Goal: Use online tool/utility: Use online tool/utility

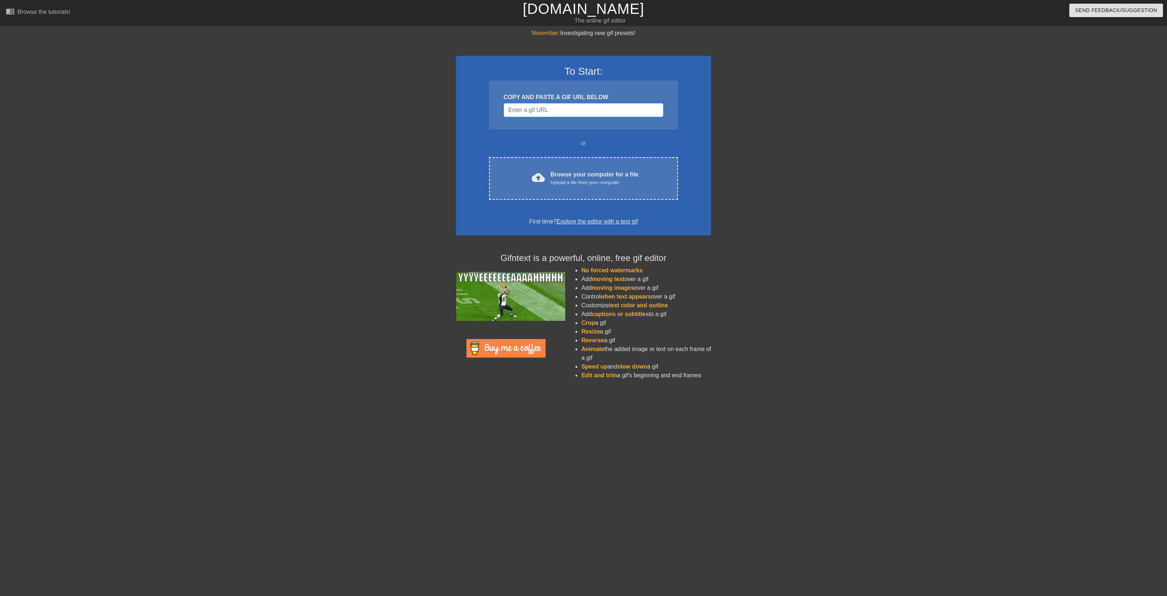
click at [555, 114] on input "Username" at bounding box center [584, 110] width 160 height 14
click at [558, 176] on div "Browse your computer for a file Upload a file from your computer" at bounding box center [595, 178] width 88 height 16
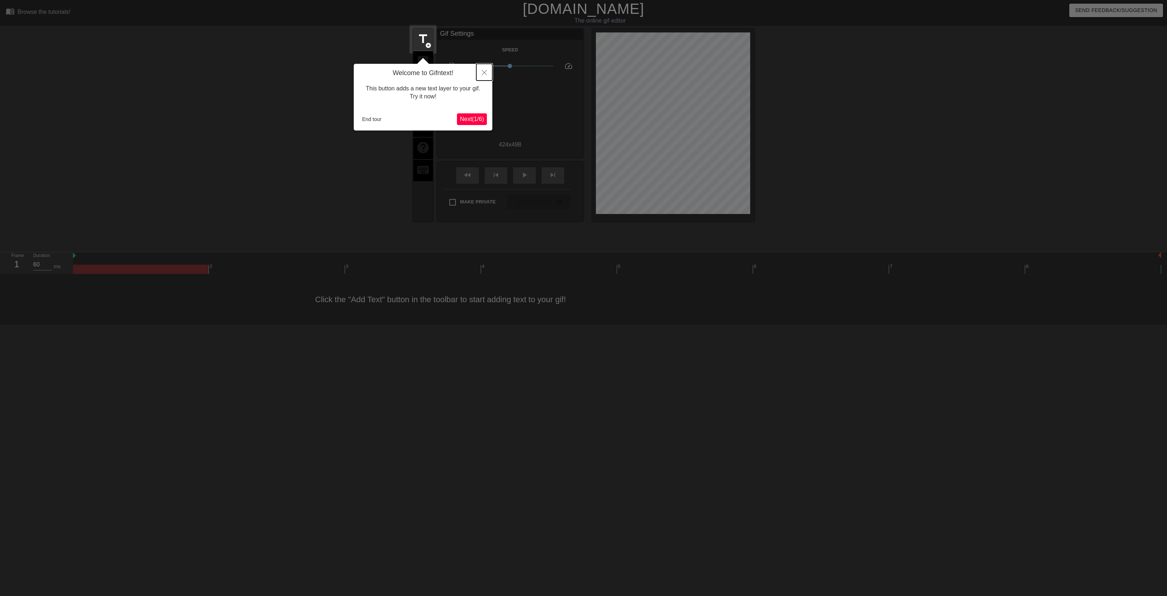
click at [484, 74] on icon "Close" at bounding box center [484, 72] width 5 height 5
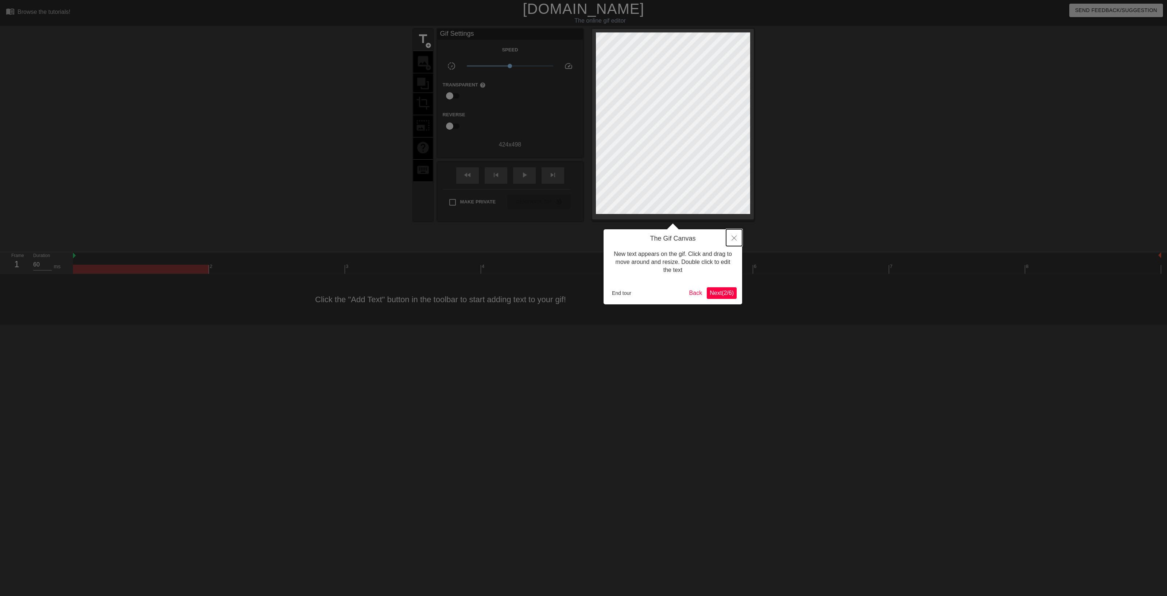
click at [733, 240] on icon "Close" at bounding box center [734, 238] width 5 height 5
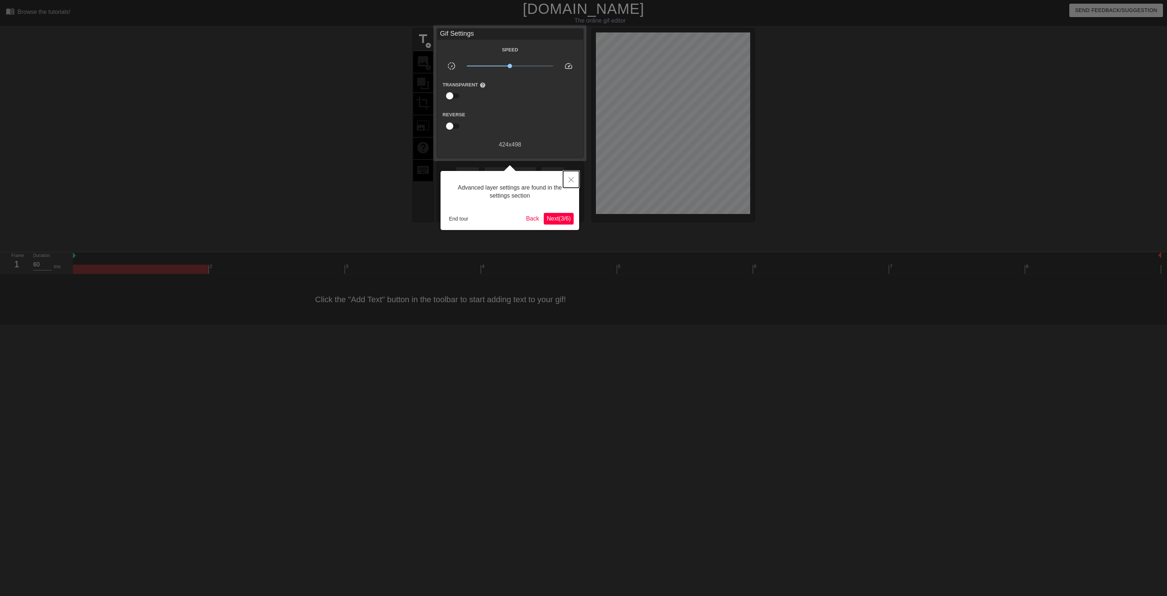
click at [574, 178] on button "Close" at bounding box center [571, 179] width 16 height 17
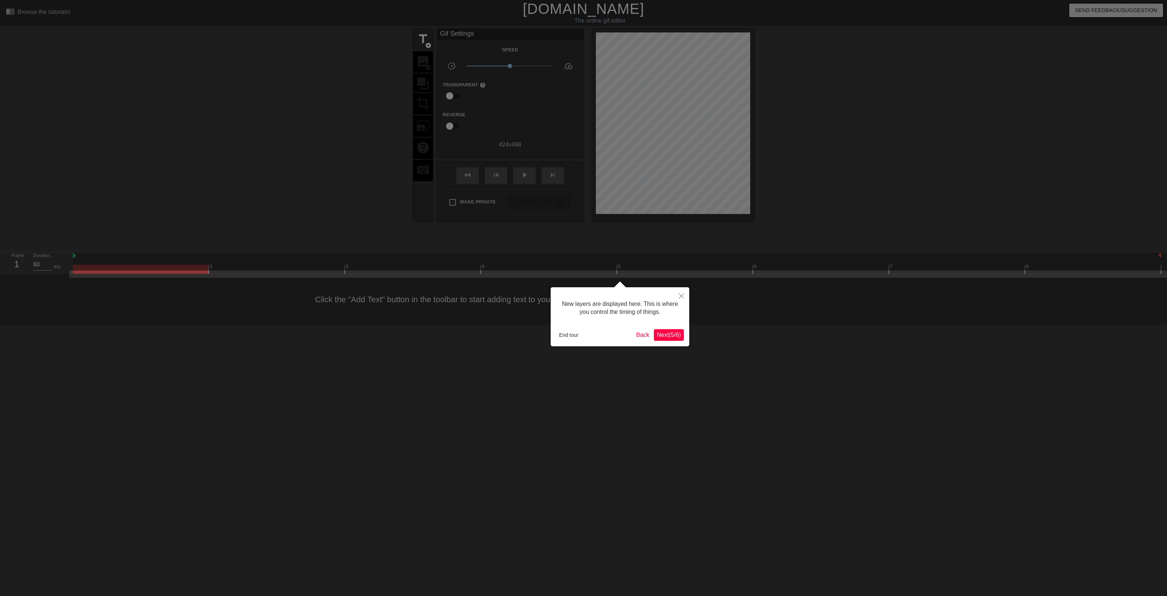
click at [669, 335] on span "Next ( 5 / 6 )" at bounding box center [669, 335] width 24 height 6
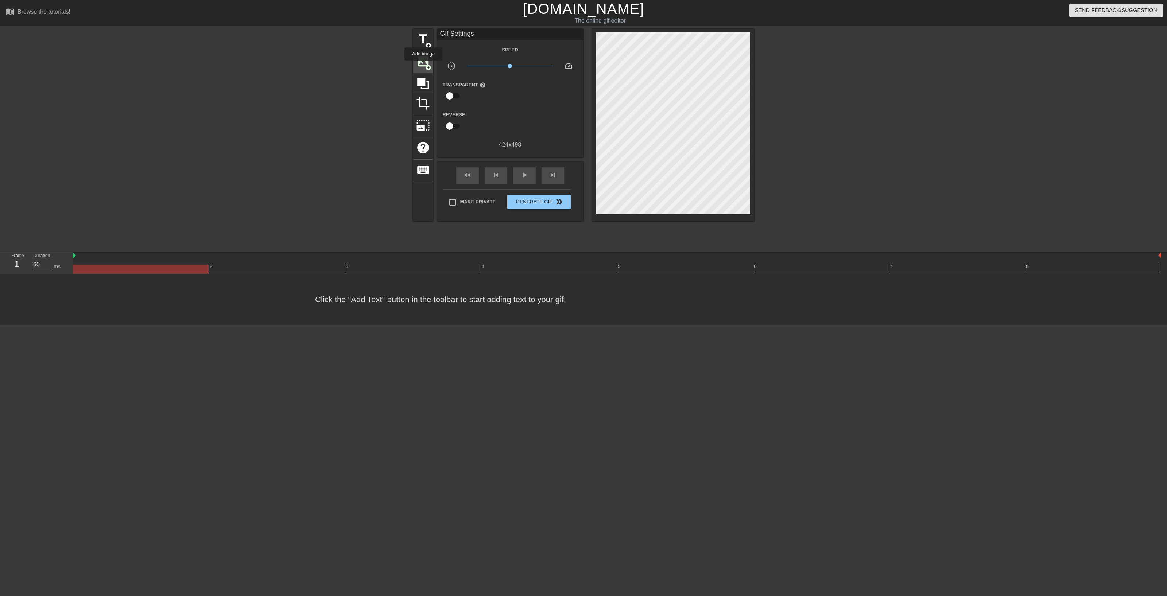
click at [423, 66] on span "image" at bounding box center [423, 61] width 14 height 14
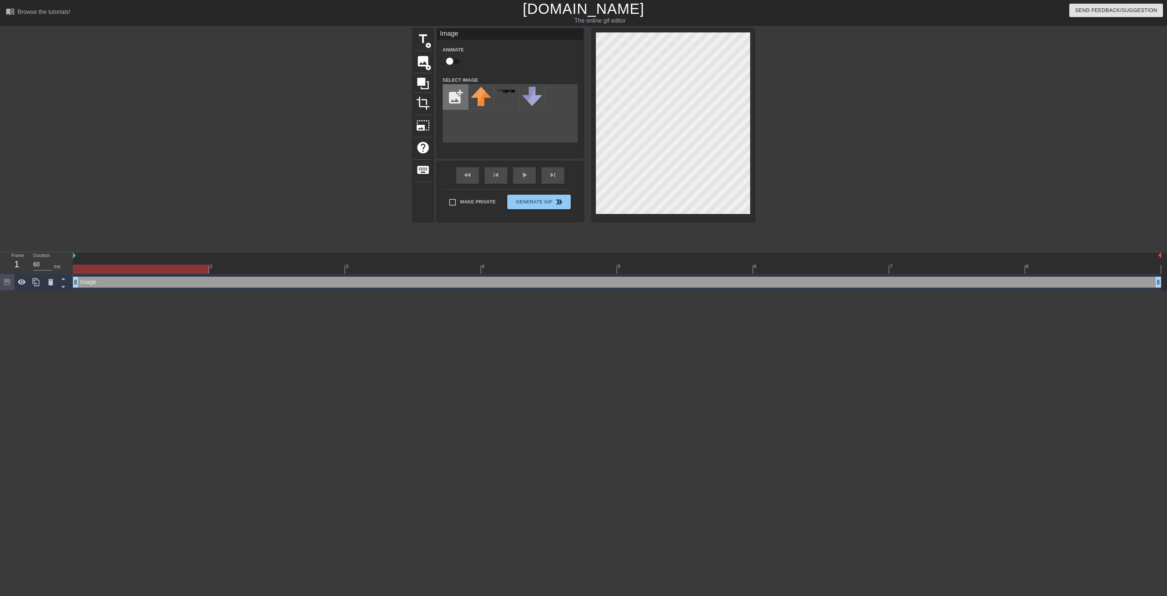
click at [450, 93] on input "file" at bounding box center [455, 97] width 25 height 25
type input "C:\fakepath\Captura de pantalla [DATE] 204742.png"
click at [460, 187] on div "title add_circle image add_circle crop photo_size_select_large help keyboard Im…" at bounding box center [583, 125] width 341 height 193
click at [478, 101] on img at bounding box center [481, 96] width 20 height 19
click at [481, 104] on img at bounding box center [481, 96] width 20 height 19
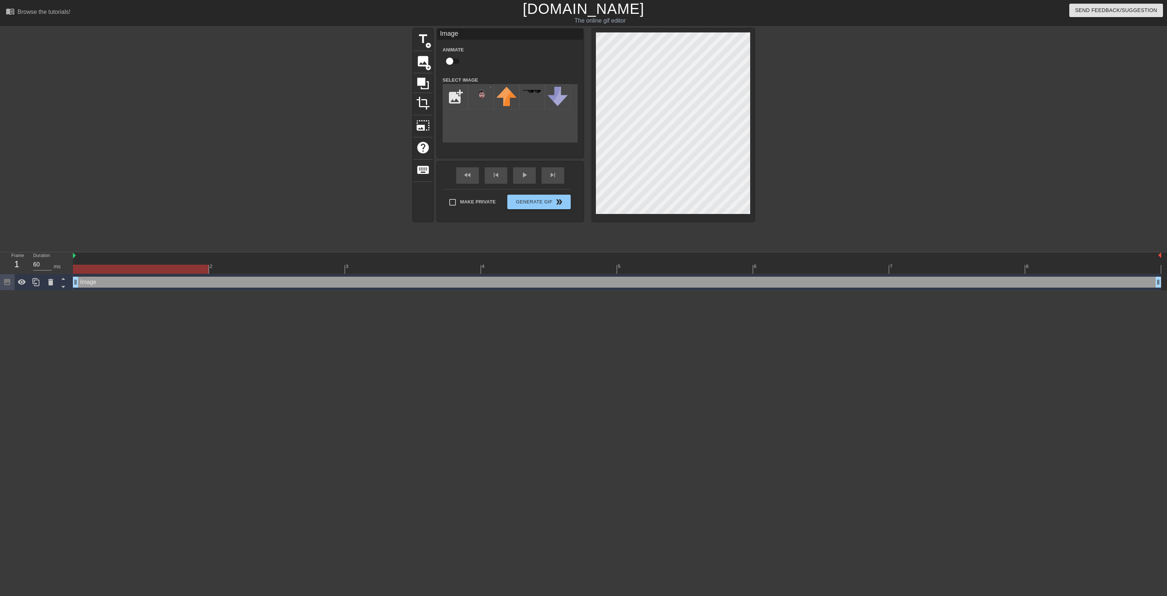
click at [453, 61] on input "checkbox" at bounding box center [450, 61] width 42 height 14
click at [453, 61] on input "checkbox" at bounding box center [457, 61] width 42 height 14
checkbox input "false"
click at [492, 98] on div at bounding box center [481, 97] width 26 height 26
click at [506, 98] on img at bounding box center [506, 96] width 20 height 19
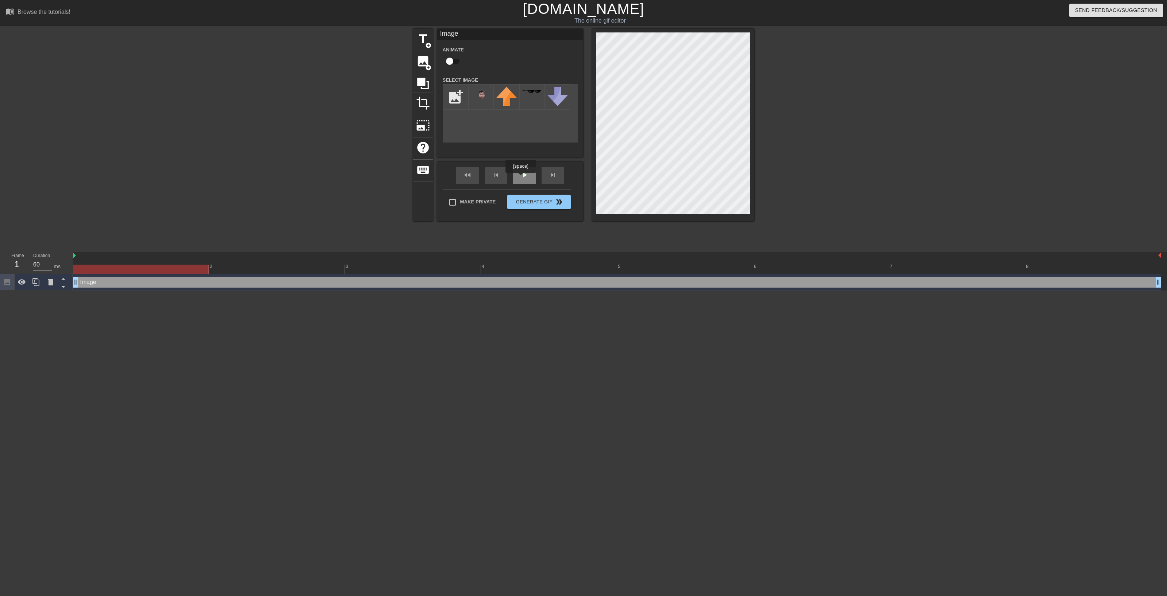
click at [524, 178] on span "play_arrow" at bounding box center [524, 175] width 9 height 9
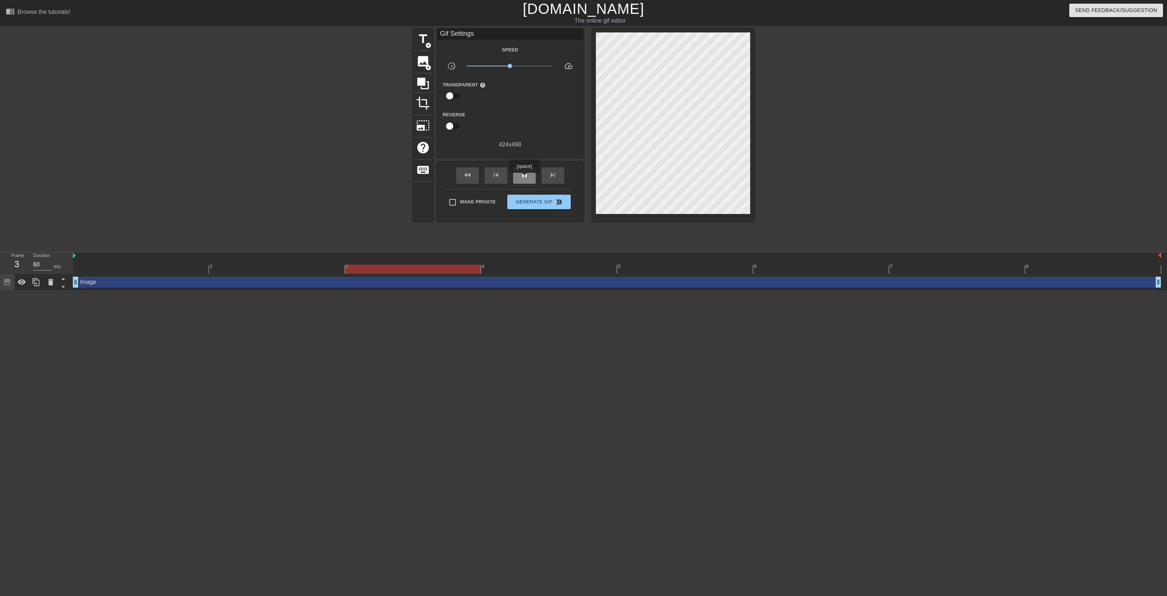
click at [524, 178] on span "pause" at bounding box center [524, 175] width 9 height 9
click at [418, 61] on span "image" at bounding box center [423, 61] width 14 height 14
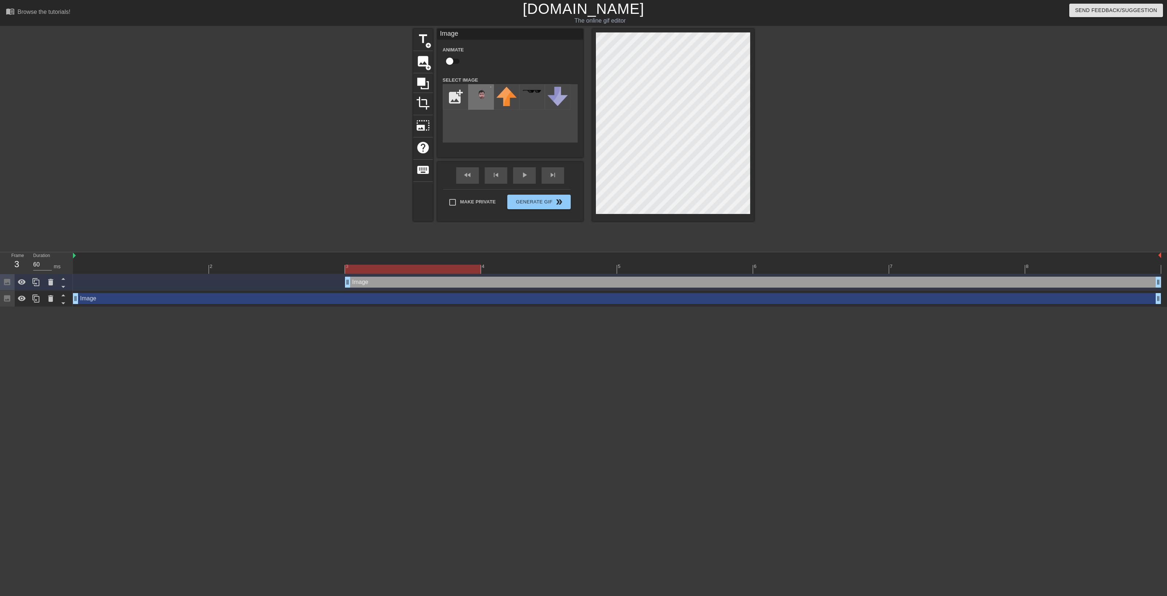
click at [481, 108] on div at bounding box center [481, 97] width 26 height 26
click at [571, 50] on div "title add_circle image add_circle crop photo_size_select_large help keyboard Im…" at bounding box center [583, 125] width 341 height 193
click at [761, 211] on div "title add_circle image add_circle crop photo_size_select_large help keyboard Im…" at bounding box center [583, 138] width 1167 height 219
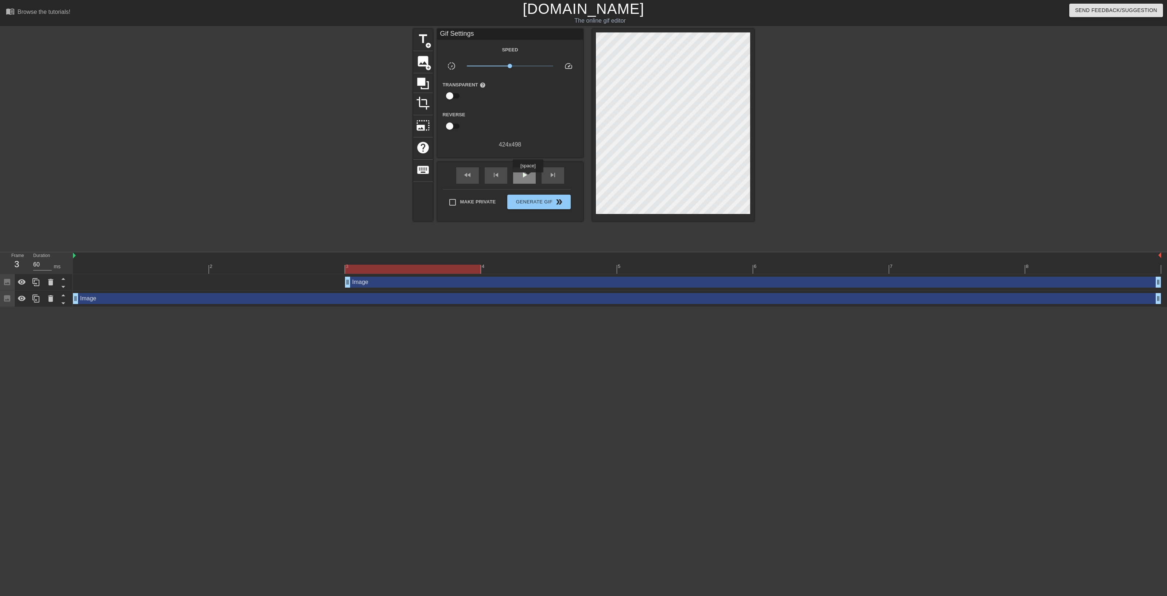
click at [528, 178] on span "play_arrow" at bounding box center [524, 175] width 9 height 9
click at [528, 177] on span "pause" at bounding box center [524, 175] width 9 height 9
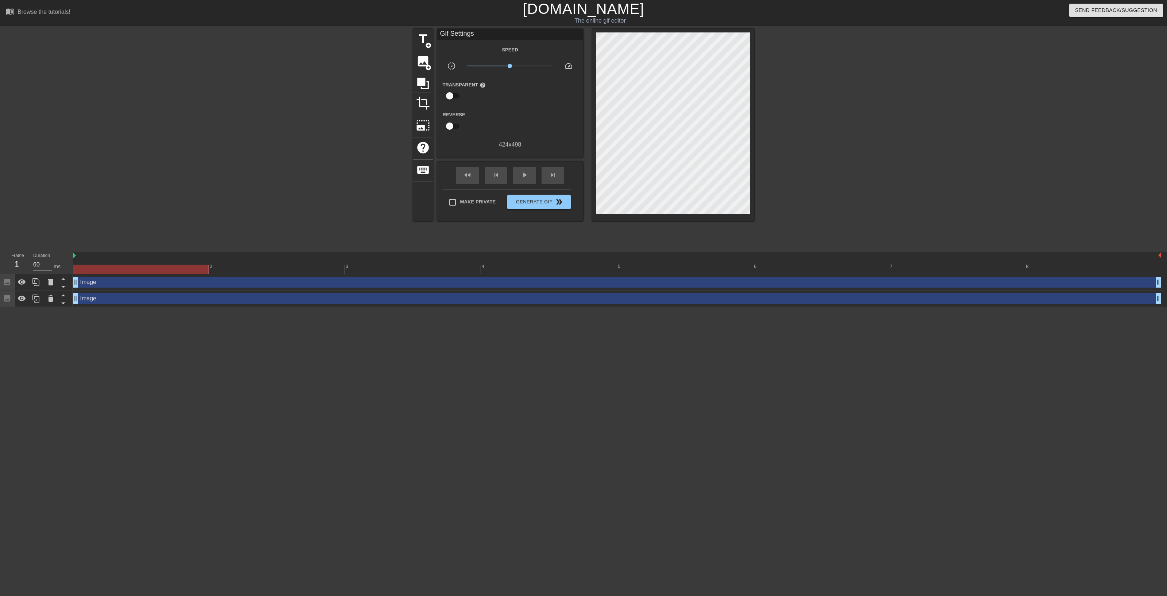
drag, startPoint x: 349, startPoint y: 280, endPoint x: 98, endPoint y: 273, distance: 251.0
click at [98, 273] on div "2 3 4 5 6 7 8 Image drag_handle drag_handle Image drag_handle drag_handle" at bounding box center [620, 279] width 1094 height 55
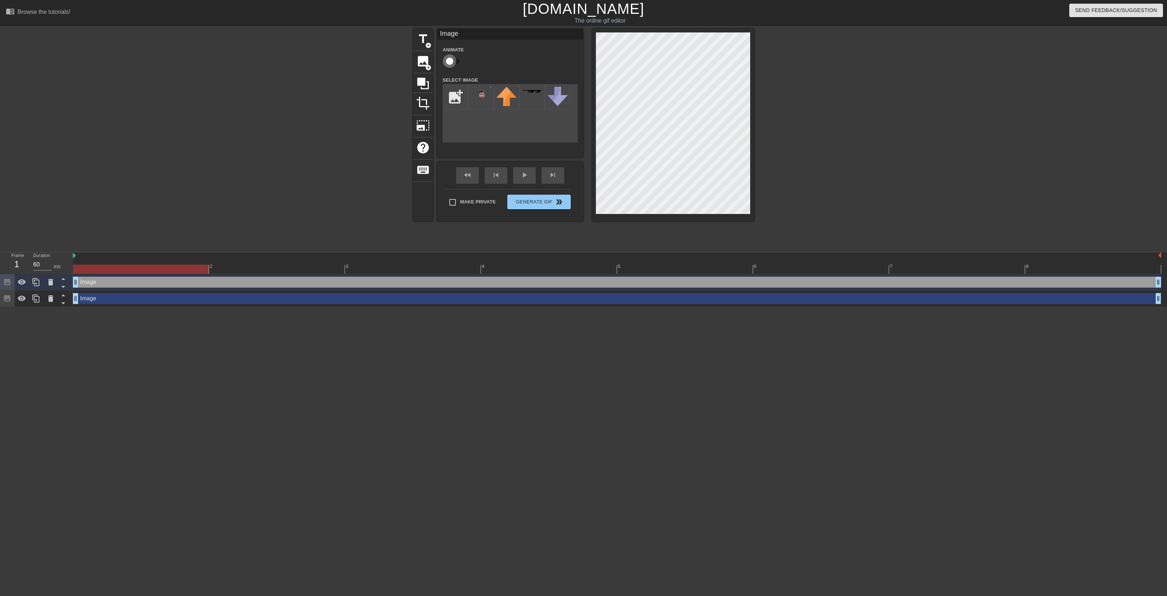
click at [449, 64] on input "checkbox" at bounding box center [450, 61] width 42 height 14
checkbox input "true"
click at [530, 178] on div "play_arrow" at bounding box center [524, 175] width 23 height 16
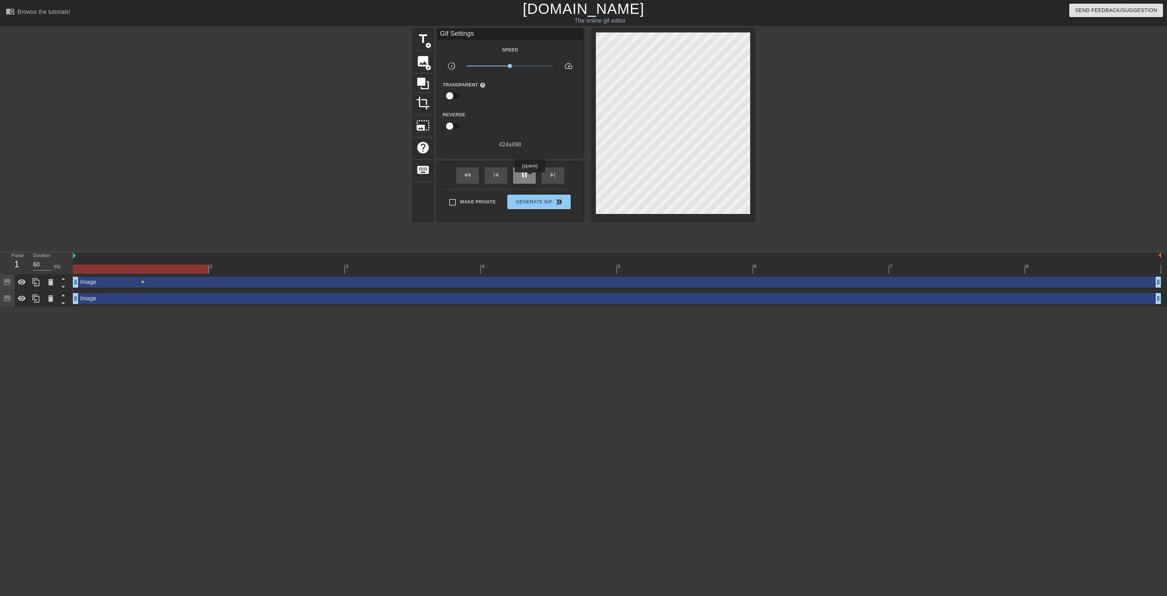
click at [530, 178] on div "pause" at bounding box center [524, 175] width 23 height 16
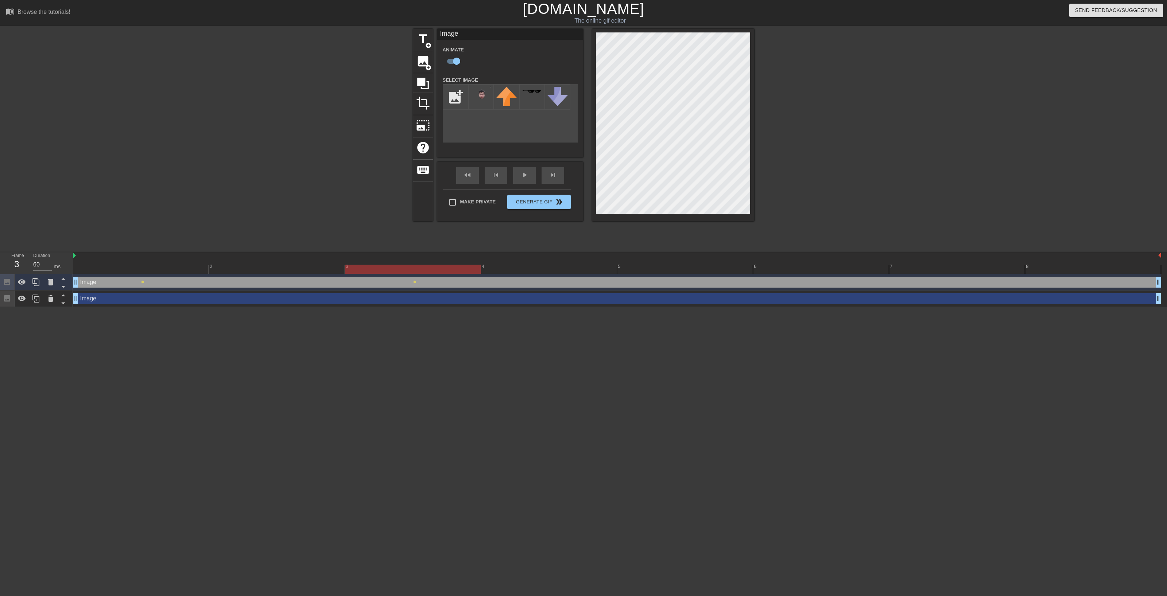
click at [770, 206] on div "title add_circle image add_circle crop photo_size_select_large help keyboard Im…" at bounding box center [583, 138] width 1167 height 219
click at [531, 176] on div "play_arrow" at bounding box center [524, 175] width 23 height 16
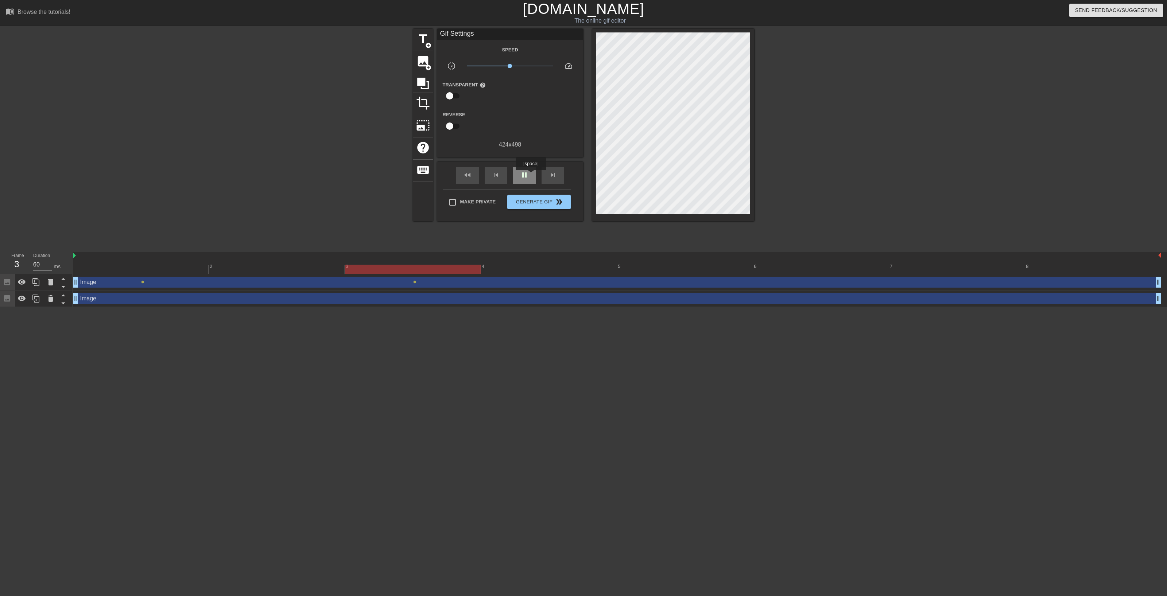
click at [531, 175] on div "pause" at bounding box center [524, 175] width 23 height 16
click at [531, 175] on div "play_arrow" at bounding box center [524, 175] width 23 height 16
click at [531, 175] on div "pause" at bounding box center [524, 175] width 23 height 16
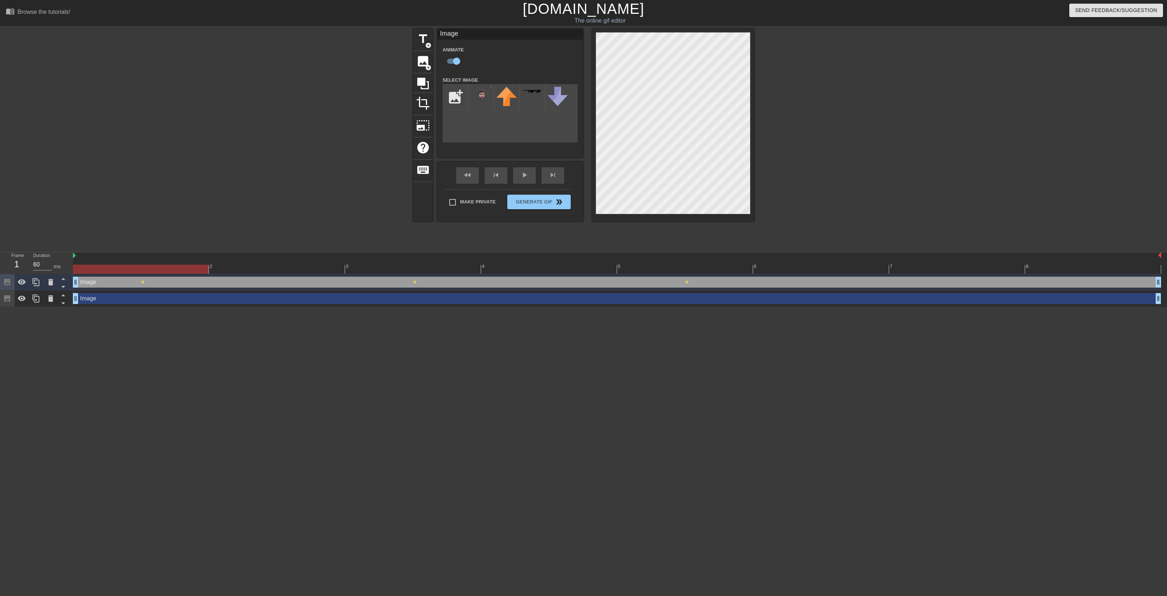
drag, startPoint x: 155, startPoint y: 271, endPoint x: 154, endPoint y: 275, distance: 3.9
click at [155, 273] on div at bounding box center [617, 269] width 1088 height 9
click at [301, 269] on div at bounding box center [617, 269] width 1088 height 9
click at [393, 270] on div at bounding box center [617, 269] width 1088 height 9
click at [320, 266] on div at bounding box center [617, 269] width 1088 height 9
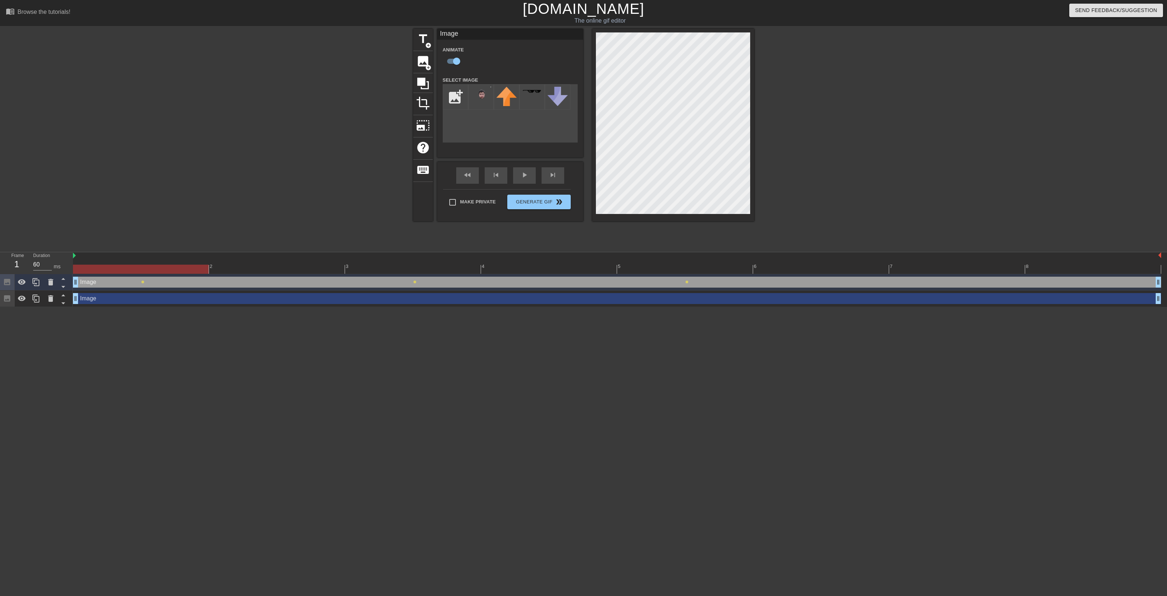
click at [174, 269] on div at bounding box center [617, 269] width 1088 height 9
click at [281, 270] on div at bounding box center [617, 269] width 1088 height 9
click at [186, 271] on div at bounding box center [617, 269] width 1088 height 9
click at [242, 269] on div at bounding box center [617, 269] width 1088 height 9
click at [384, 270] on div at bounding box center [617, 269] width 1088 height 9
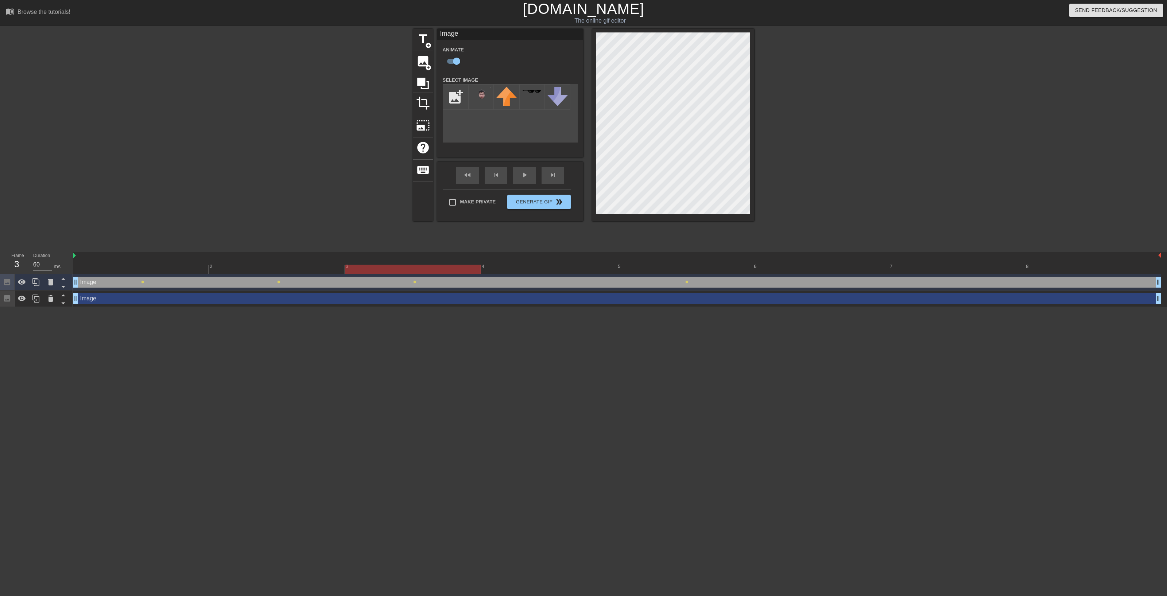
click at [530, 269] on div at bounding box center [617, 269] width 1088 height 9
click at [382, 268] on div at bounding box center [617, 269] width 1088 height 9
click at [321, 267] on div at bounding box center [617, 269] width 1088 height 9
click at [390, 267] on div at bounding box center [617, 269] width 1088 height 9
click at [508, 269] on div at bounding box center [617, 269] width 1088 height 9
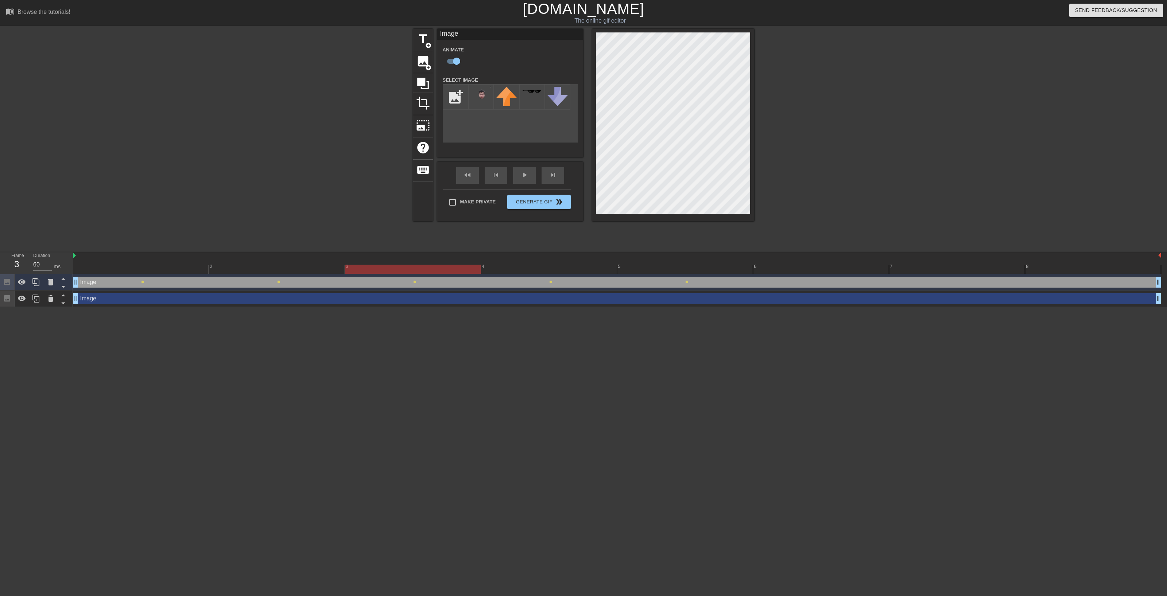
drag, startPoint x: 384, startPoint y: 271, endPoint x: 398, endPoint y: 266, distance: 15.5
click at [387, 271] on div at bounding box center [617, 269] width 1088 height 9
click at [303, 268] on div at bounding box center [617, 269] width 1088 height 9
click at [399, 267] on div at bounding box center [617, 269] width 1088 height 9
click at [515, 270] on div at bounding box center [617, 269] width 1088 height 9
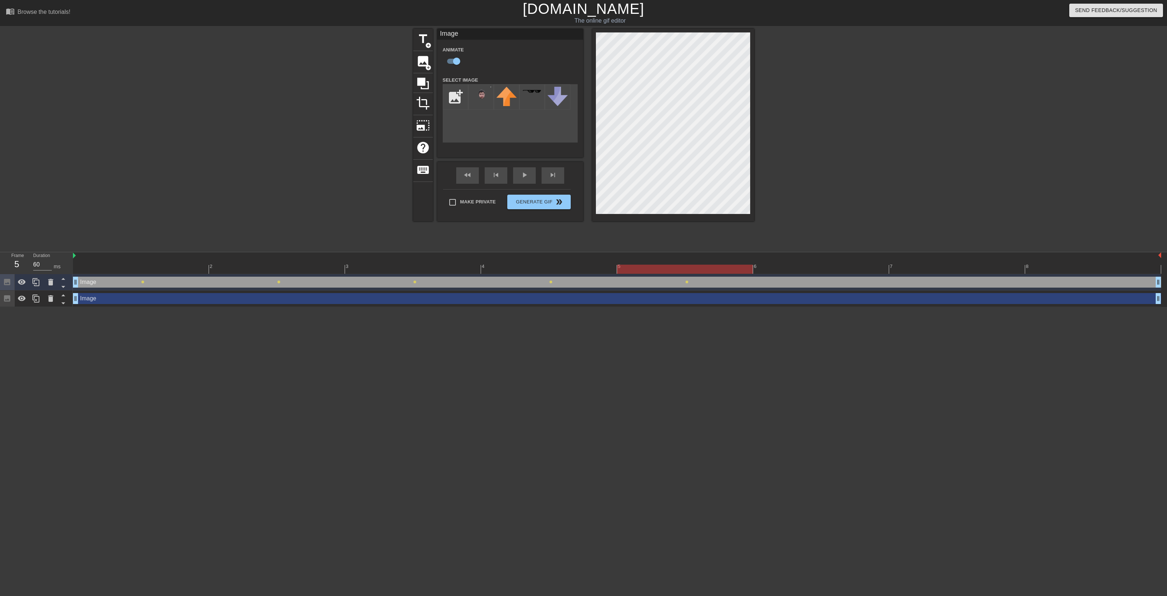
click at [643, 271] on div at bounding box center [617, 269] width 1088 height 9
click at [511, 268] on div at bounding box center [617, 269] width 1088 height 9
click at [661, 268] on div at bounding box center [617, 269] width 1088 height 9
click at [768, 267] on div at bounding box center [617, 269] width 1088 height 9
click at [925, 272] on div at bounding box center [617, 269] width 1088 height 9
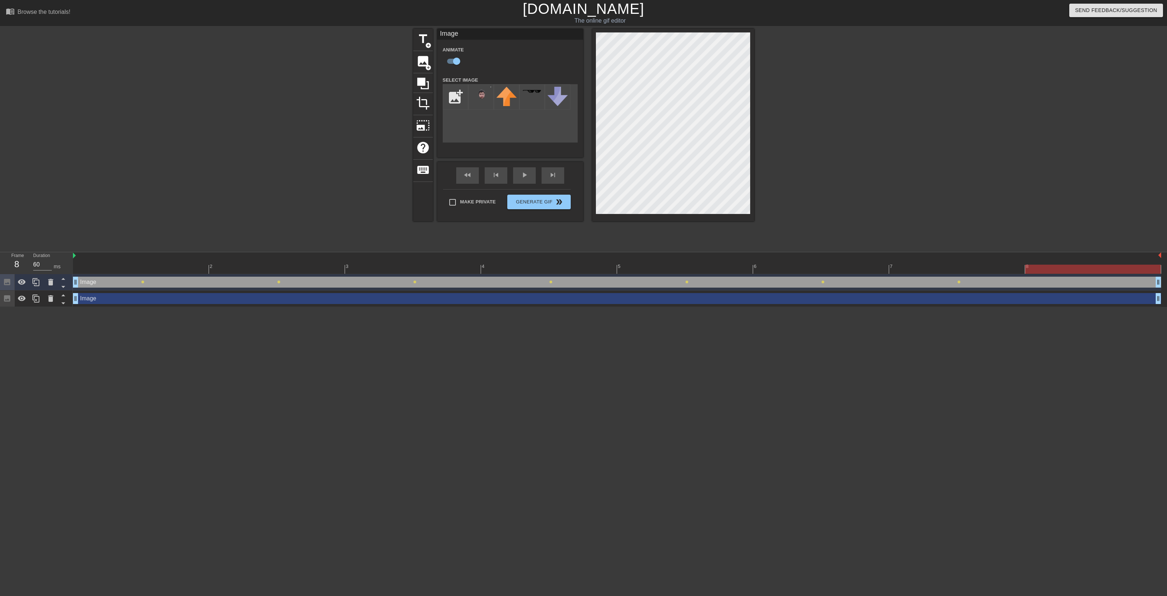
click at [1056, 267] on div at bounding box center [617, 269] width 1088 height 9
click at [524, 173] on span "play_arrow" at bounding box center [524, 175] width 9 height 9
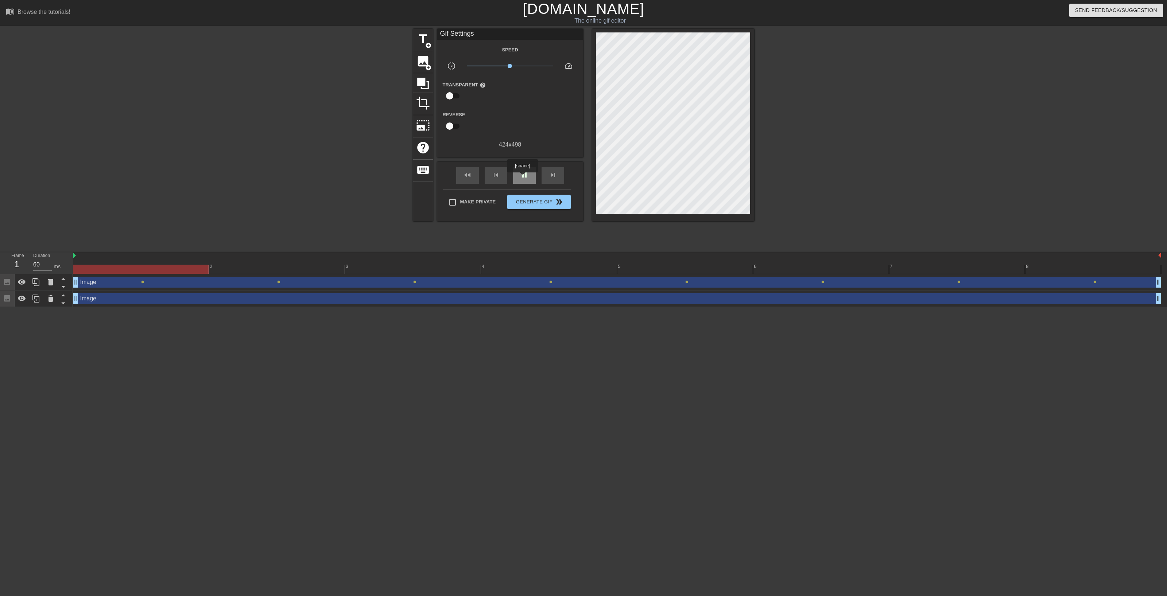
click at [522, 178] on span "pause" at bounding box center [524, 175] width 9 height 9
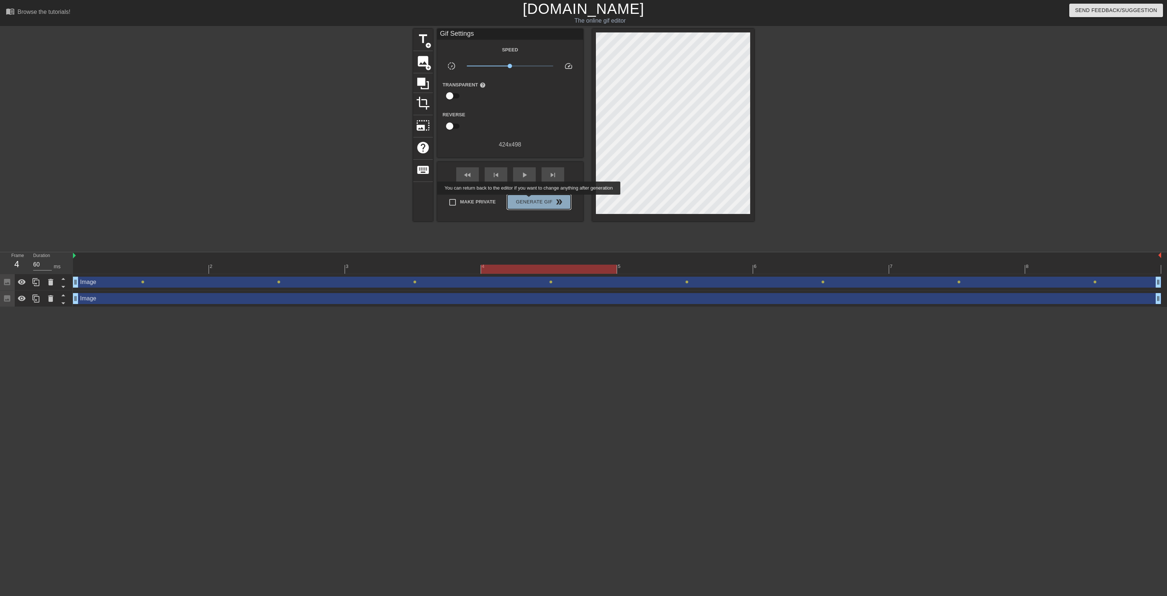
click at [530, 200] on span "Generate Gif double_arrow" at bounding box center [538, 202] width 57 height 9
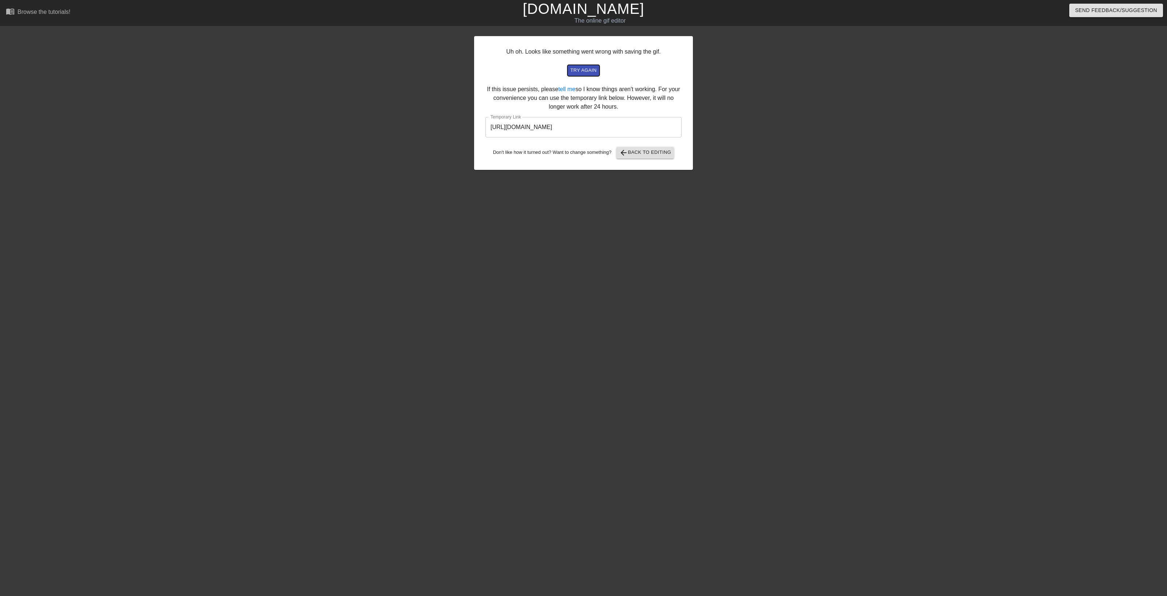
click at [584, 66] on span "try again" at bounding box center [583, 70] width 26 height 8
click at [574, 129] on input "[URL][DOMAIN_NAME]" at bounding box center [583, 127] width 196 height 20
click at [589, 73] on span "try again" at bounding box center [583, 70] width 26 height 8
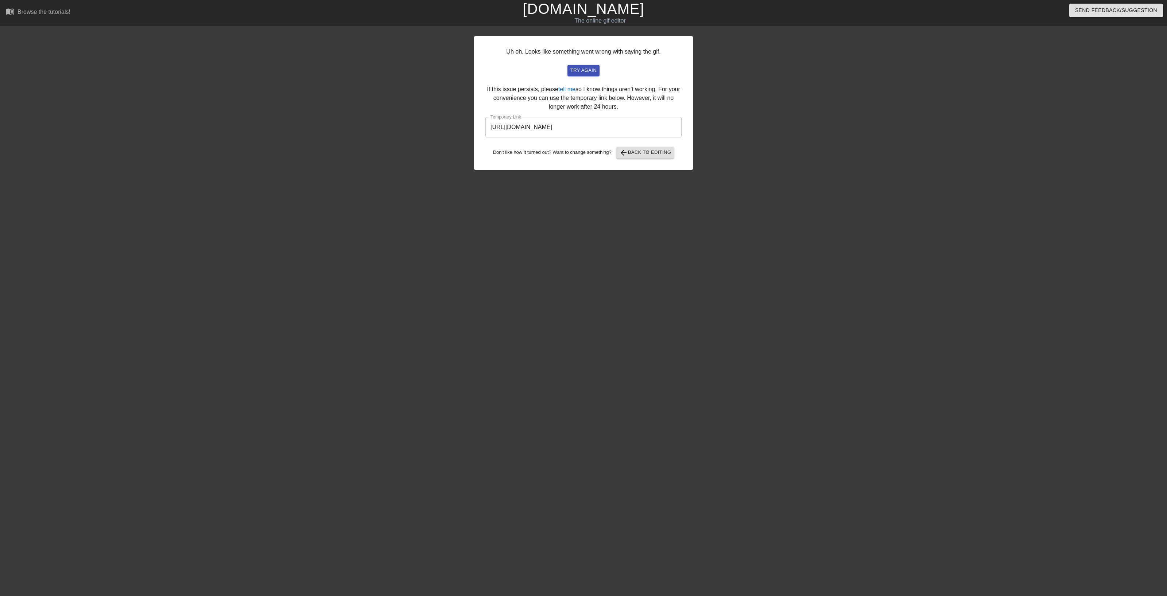
click at [635, 131] on input "[URL][DOMAIN_NAME]" at bounding box center [583, 127] width 196 height 20
